Goal: Entertainment & Leisure: Consume media (video, audio)

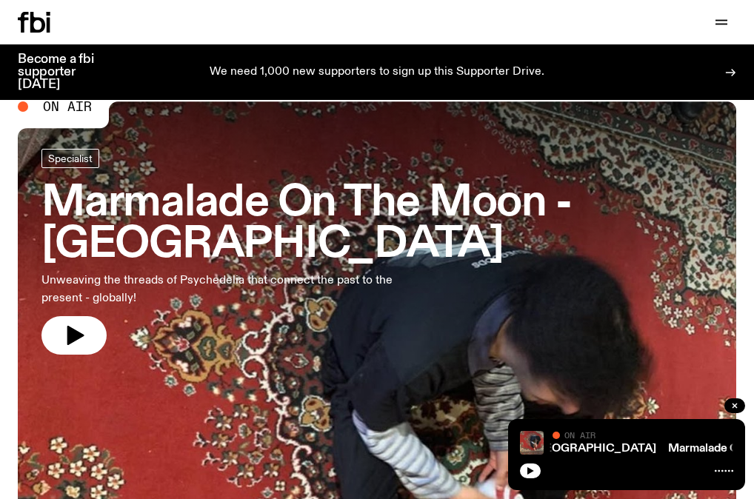
scroll to position [17, 0]
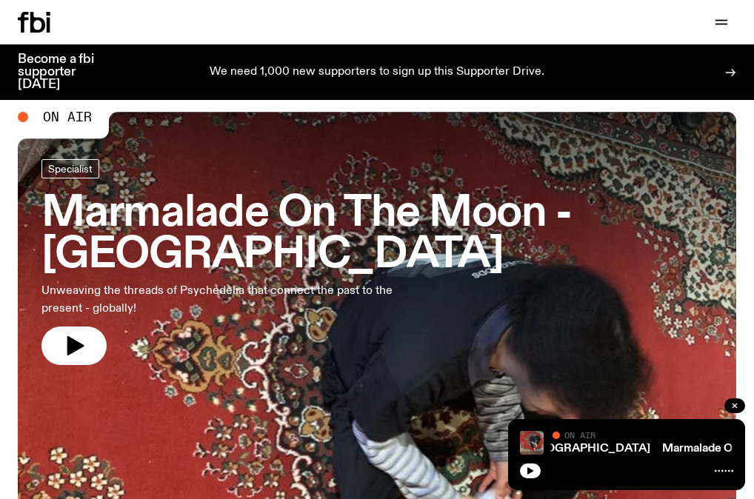
click at [154, 196] on h3 "Marmalade On The Moon - [GEOGRAPHIC_DATA]" at bounding box center [376, 234] width 671 height 83
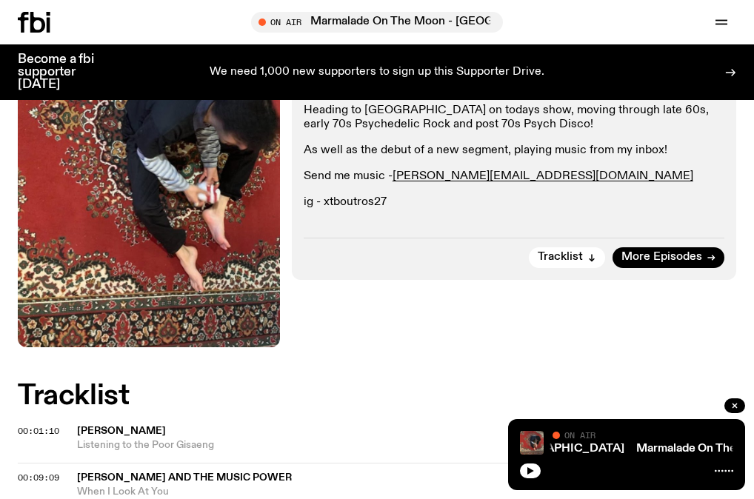
scroll to position [384, 0]
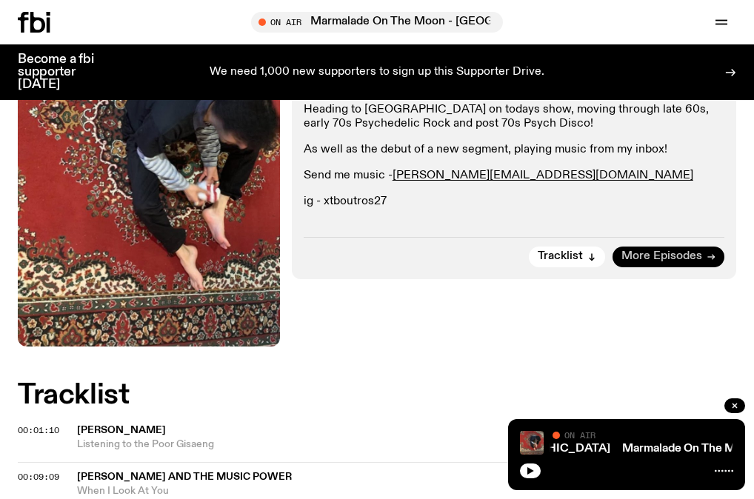
click at [649, 251] on span "More Episodes" at bounding box center [662, 256] width 81 height 11
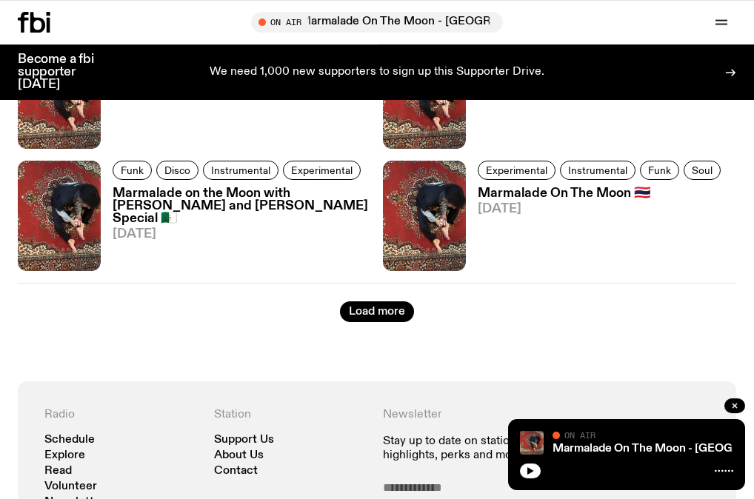
scroll to position [2670, 0]
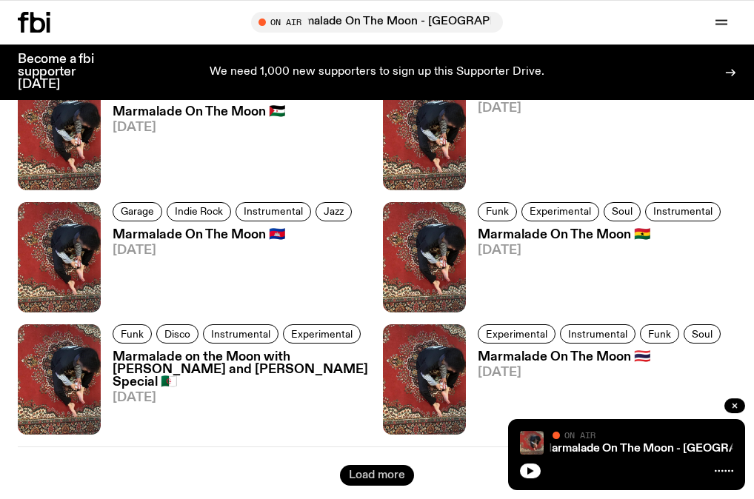
click at [381, 465] on button "Load more" at bounding box center [377, 475] width 74 height 21
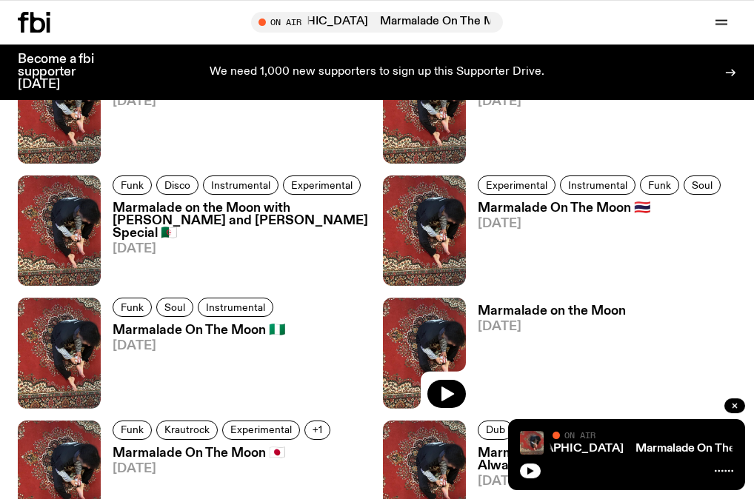
scroll to position [2803, 0]
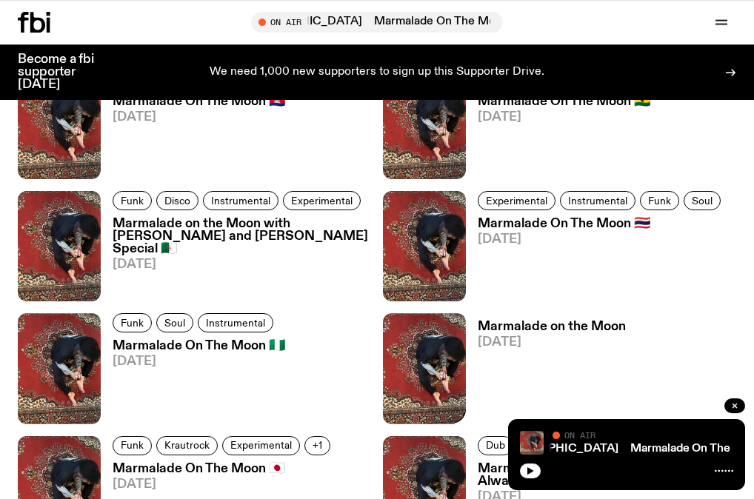
click at [273, 218] on h3 "Marmalade on the Moon with [PERSON_NAME] and [PERSON_NAME] Special 🇩🇿" at bounding box center [242, 237] width 259 height 38
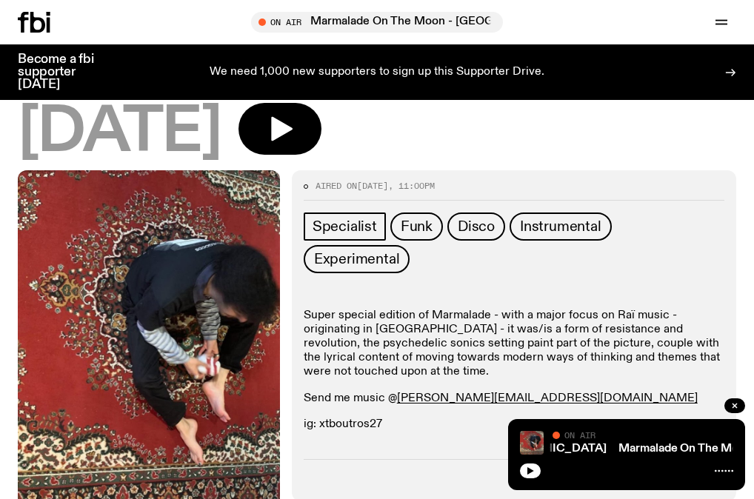
scroll to position [240, 0]
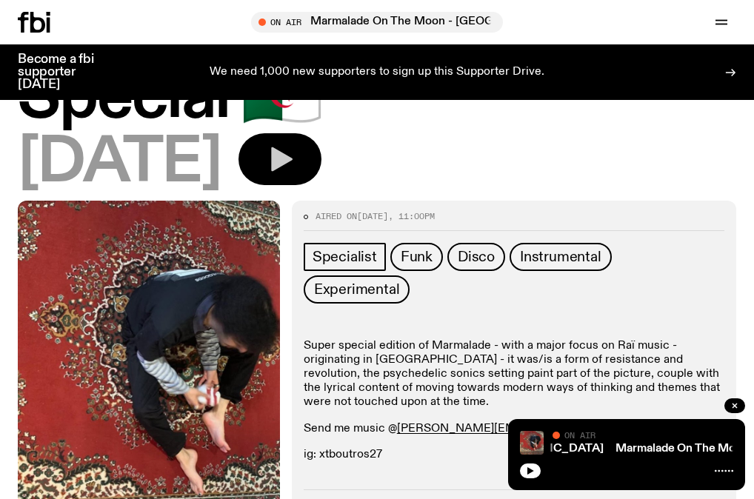
click at [295, 170] on icon "button" at bounding box center [280, 160] width 30 height 30
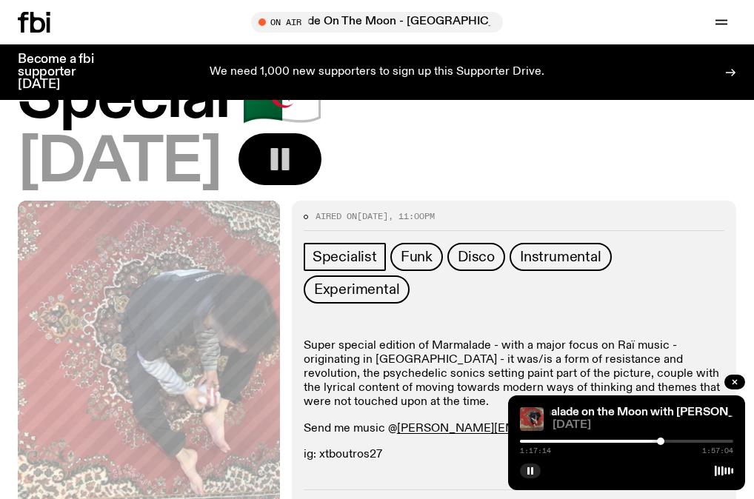
drag, startPoint x: 523, startPoint y: 442, endPoint x: 661, endPoint y: 440, distance: 137.8
click at [661, 440] on div at bounding box center [660, 441] width 7 height 7
click at [660, 443] on div at bounding box center [659, 441] width 7 height 7
click at [532, 471] on rect "button" at bounding box center [532, 471] width 2 height 7
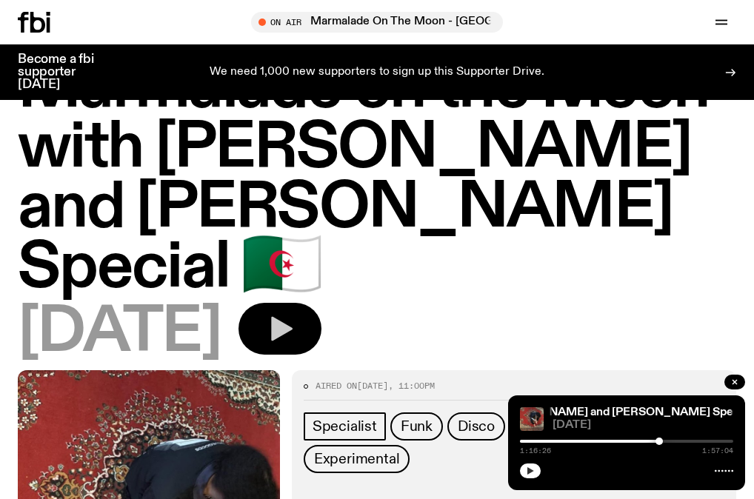
scroll to position [41, 0]
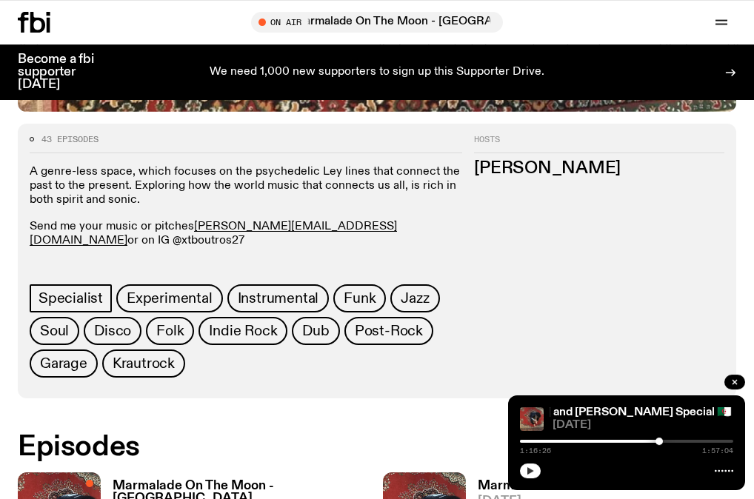
scroll to position [806, 0]
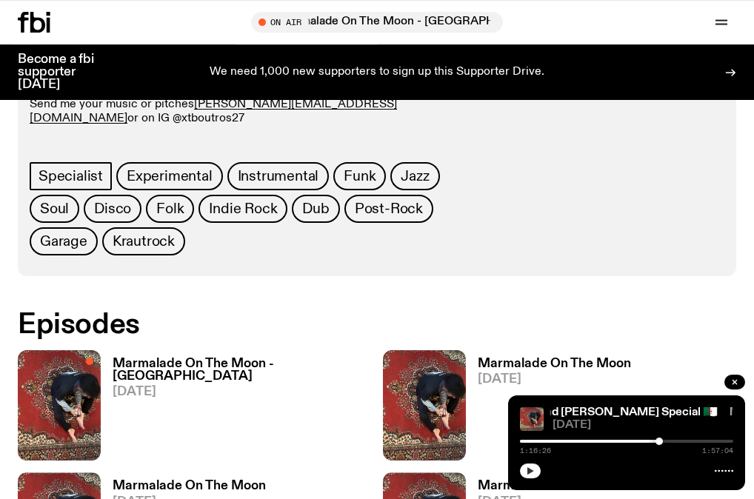
click at [605, 358] on h3 "Marmalade On The Moon" at bounding box center [554, 364] width 153 height 13
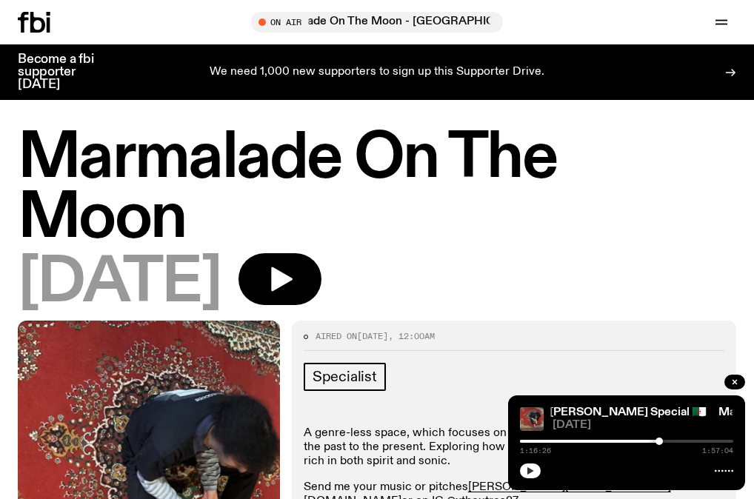
click at [262, 278] on div "[DATE]" at bounding box center [377, 283] width 719 height 60
click at [295, 282] on icon "button" at bounding box center [280, 280] width 30 height 30
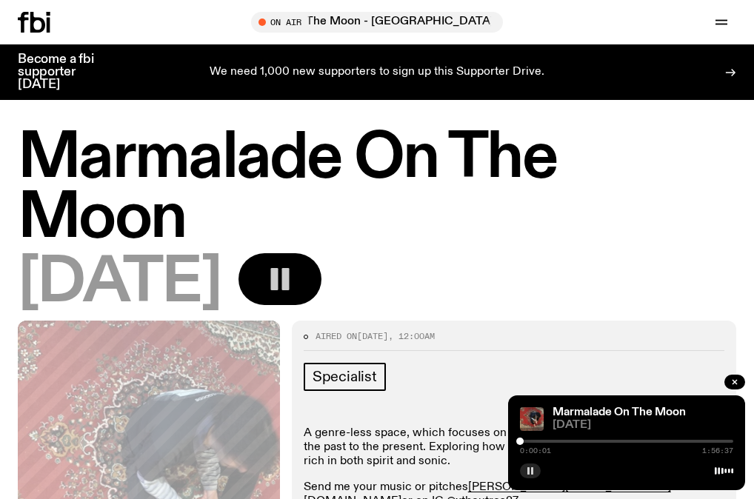
drag, startPoint x: 524, startPoint y: 442, endPoint x: 647, endPoint y: 443, distance: 123.0
click at [647, 443] on div at bounding box center [626, 441] width 213 height 3
drag, startPoint x: 648, startPoint y: 442, endPoint x: 662, endPoint y: 442, distance: 14.1
click at [662, 442] on div at bounding box center [661, 441] width 7 height 7
click at [665, 444] on div at bounding box center [662, 441] width 7 height 7
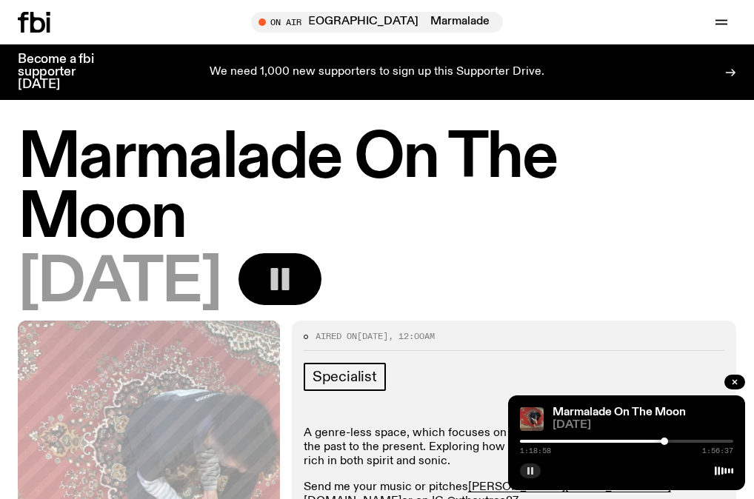
click at [533, 472] on rect "button" at bounding box center [532, 471] width 2 height 7
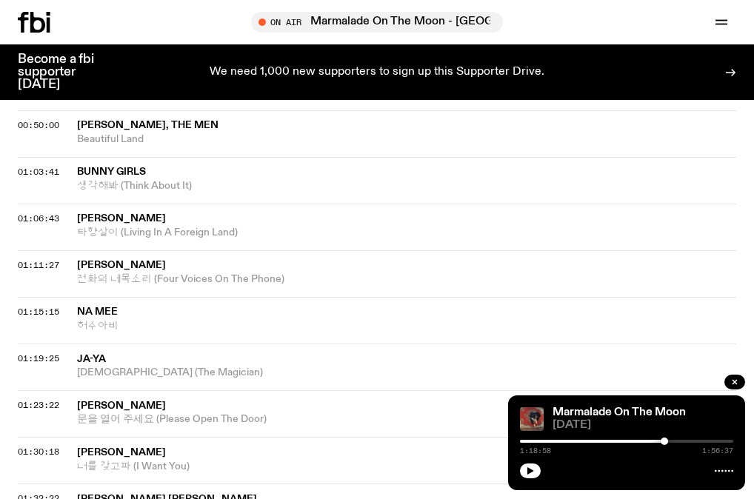
scroll to position [952, 0]
